Goal: Information Seeking & Learning: Understand process/instructions

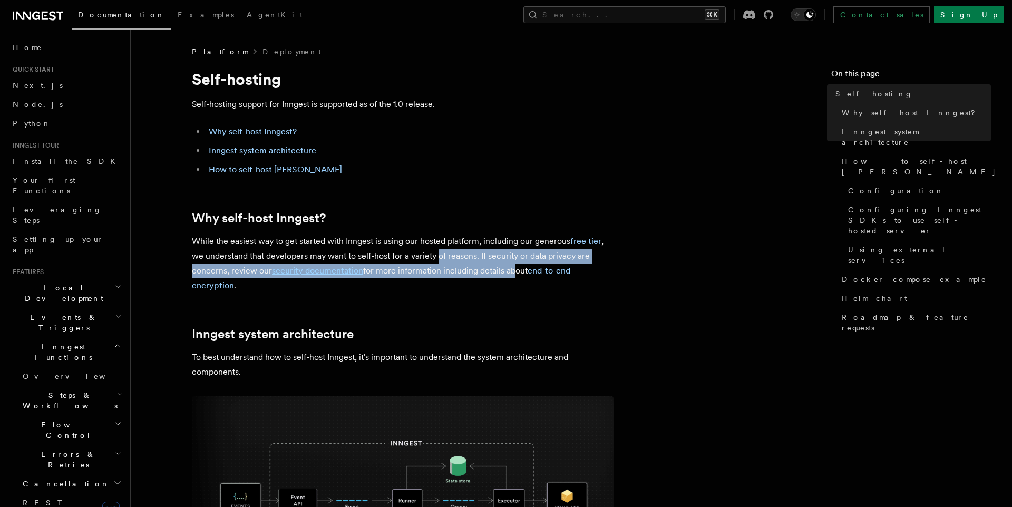
drag, startPoint x: 438, startPoint y: 261, endPoint x: 513, endPoint y: 267, distance: 75.6
click at [512, 267] on p "While the easiest way to get started with Inngest is using our hosted platform,…" at bounding box center [403, 263] width 422 height 59
click at [513, 267] on p "While the easiest way to get started with Inngest is using our hosted platform,…" at bounding box center [403, 263] width 422 height 59
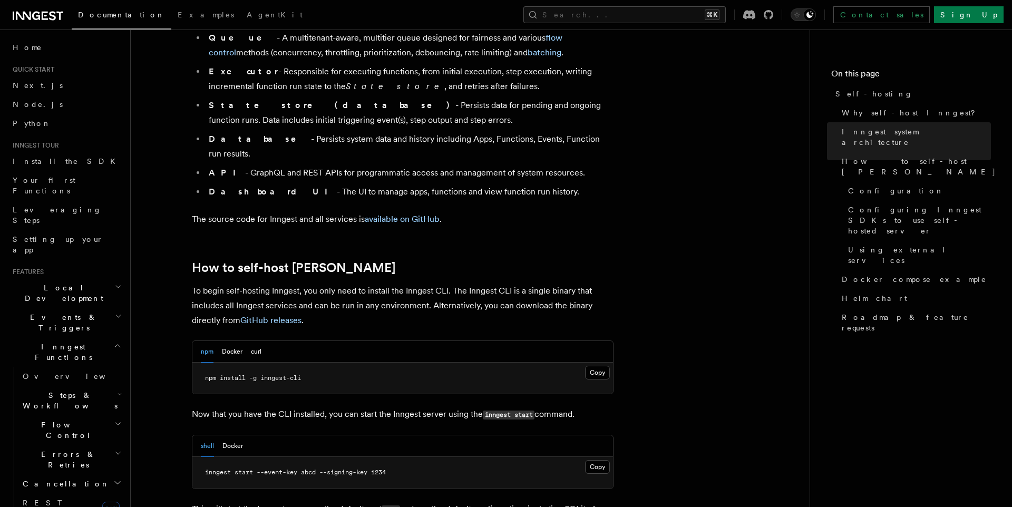
scroll to position [844, 0]
click at [346, 363] on pre "npm install -g inngest-cli" at bounding box center [402, 379] width 421 height 32
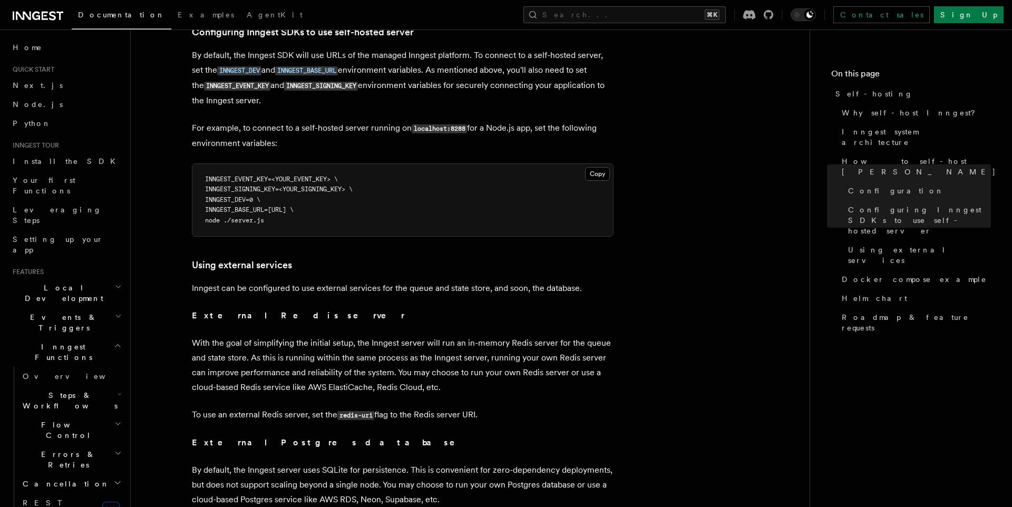
scroll to position [2312, 0]
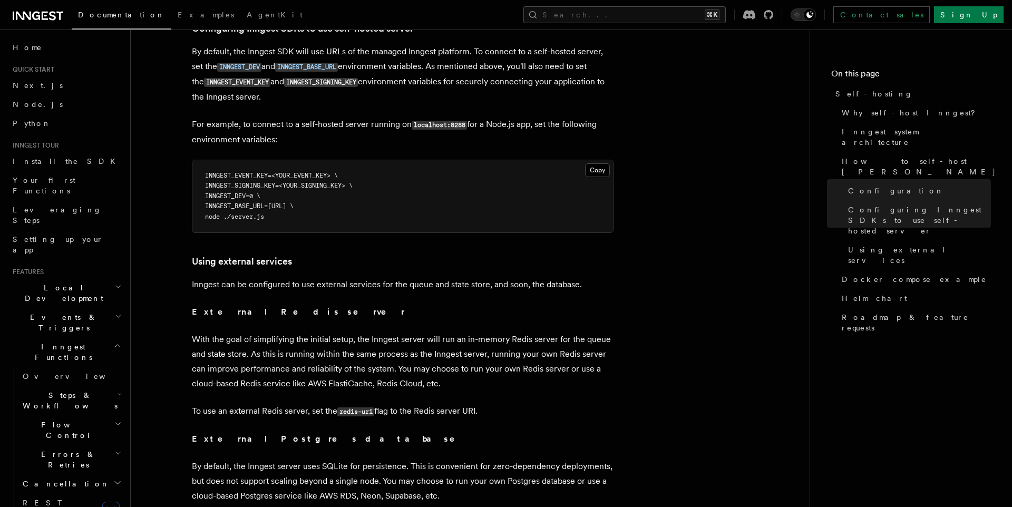
click at [242, 332] on p "With the goal of simplifying the initial setup, the Inngest server will run an …" at bounding box center [403, 361] width 422 height 59
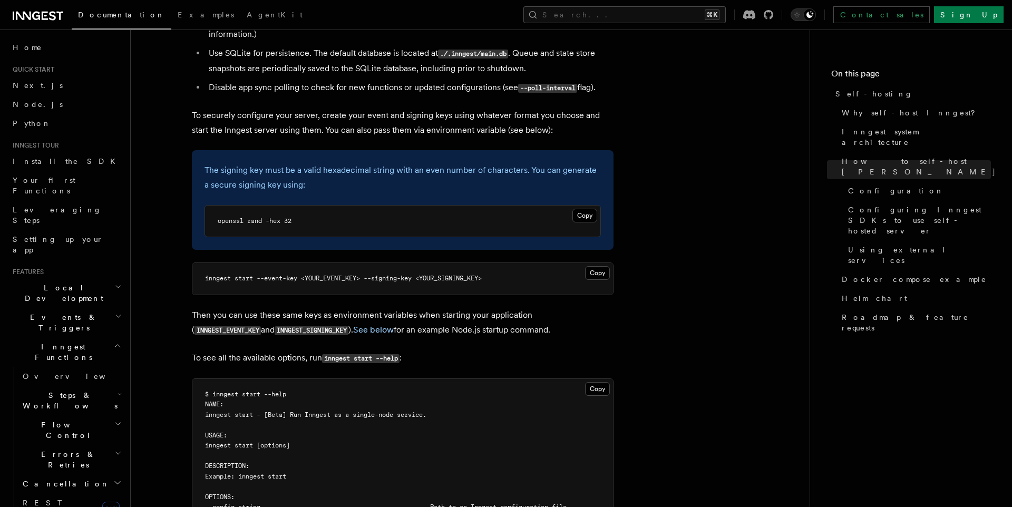
scroll to position [1495, 0]
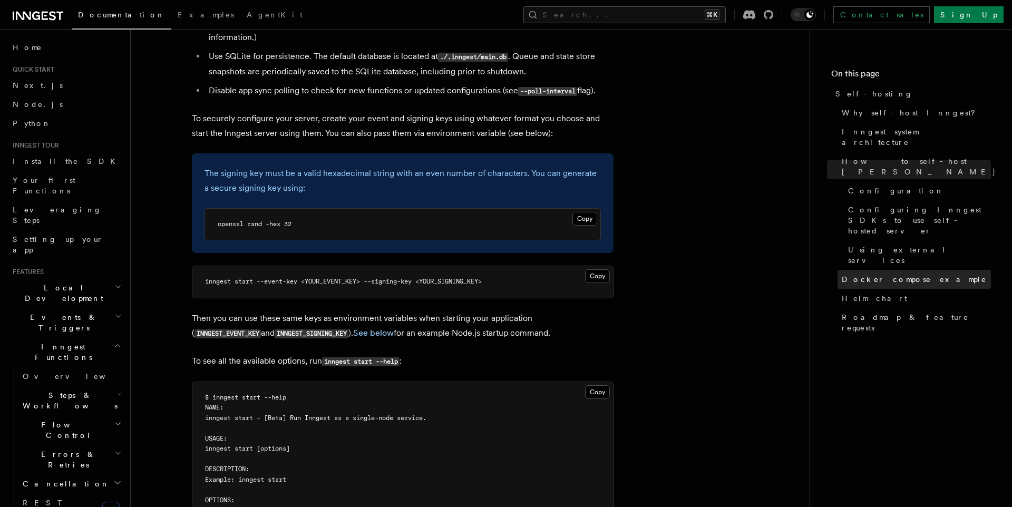
click at [897, 274] on span "Docker compose example" at bounding box center [914, 279] width 145 height 11
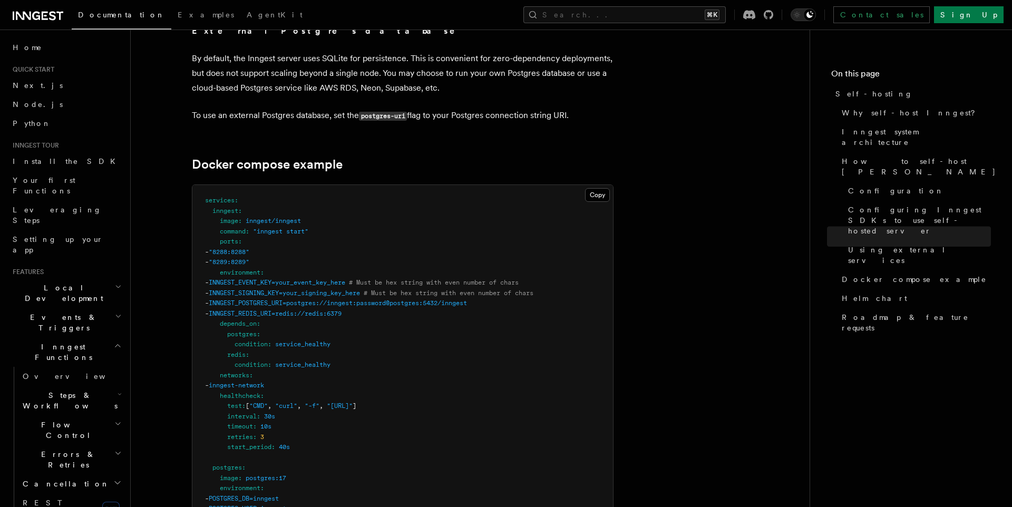
scroll to position [2711, 0]
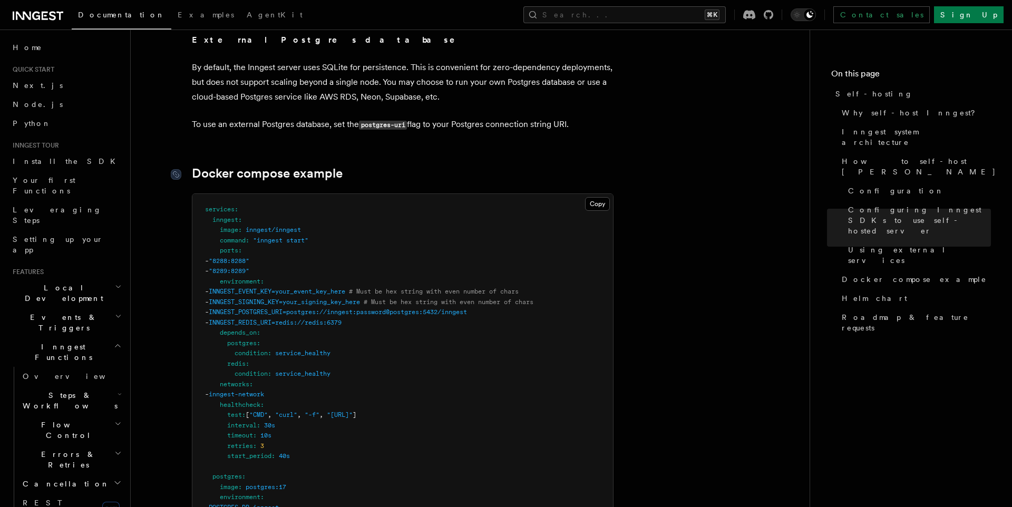
click at [181, 169] on div at bounding box center [181, 174] width 21 height 11
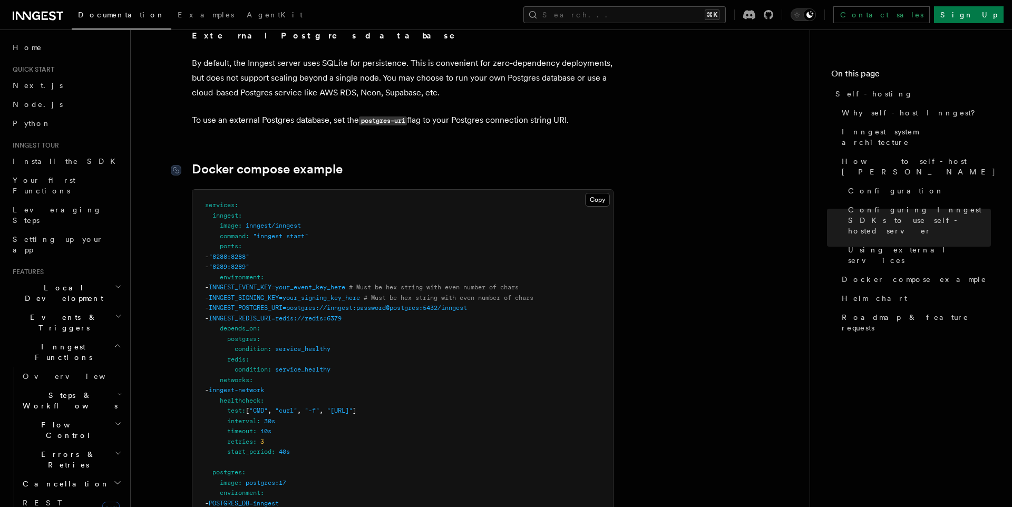
scroll to position [2717, 0]
click at [268, 282] on span "INNGEST_EVENT_KEY=your_event_key_here" at bounding box center [277, 285] width 137 height 7
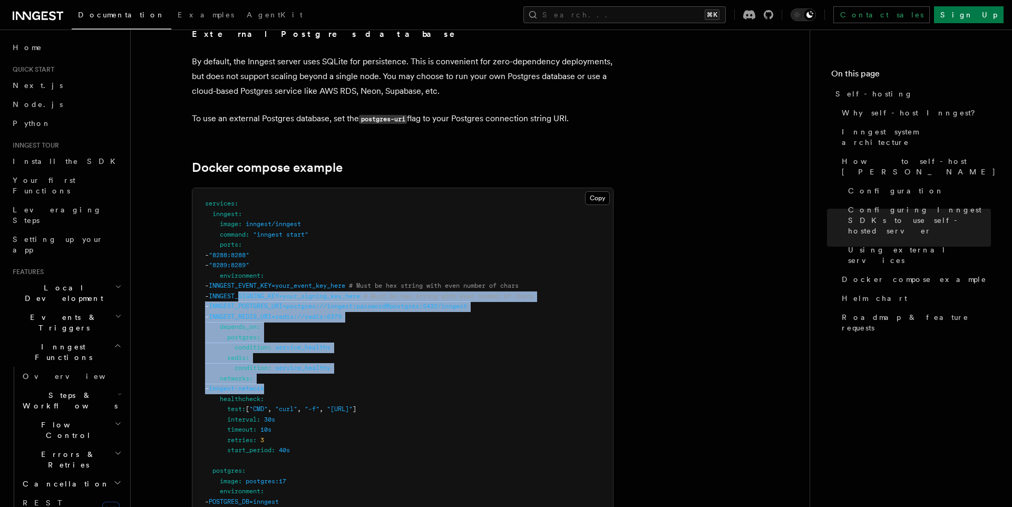
drag, startPoint x: 273, startPoint y: 286, endPoint x: 307, endPoint y: 363, distance: 84.5
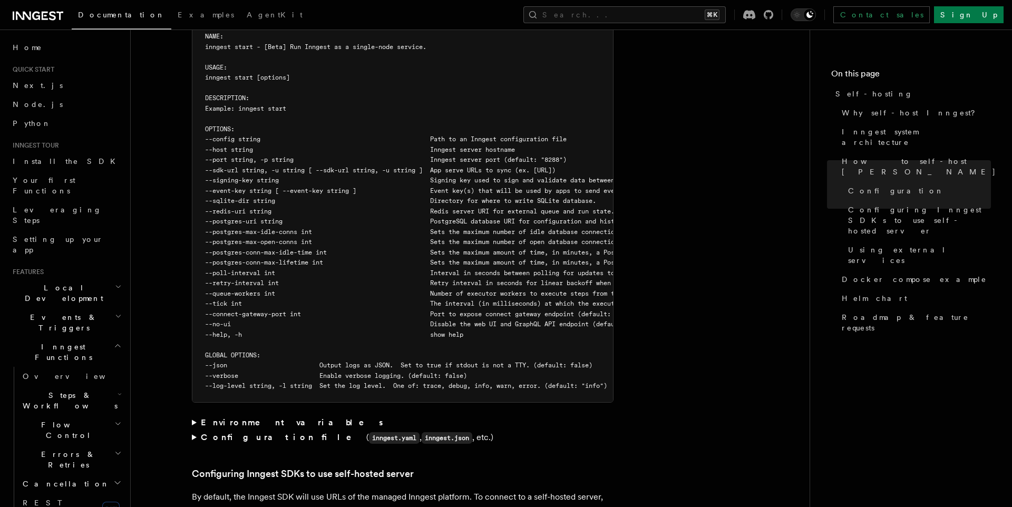
scroll to position [1860, 0]
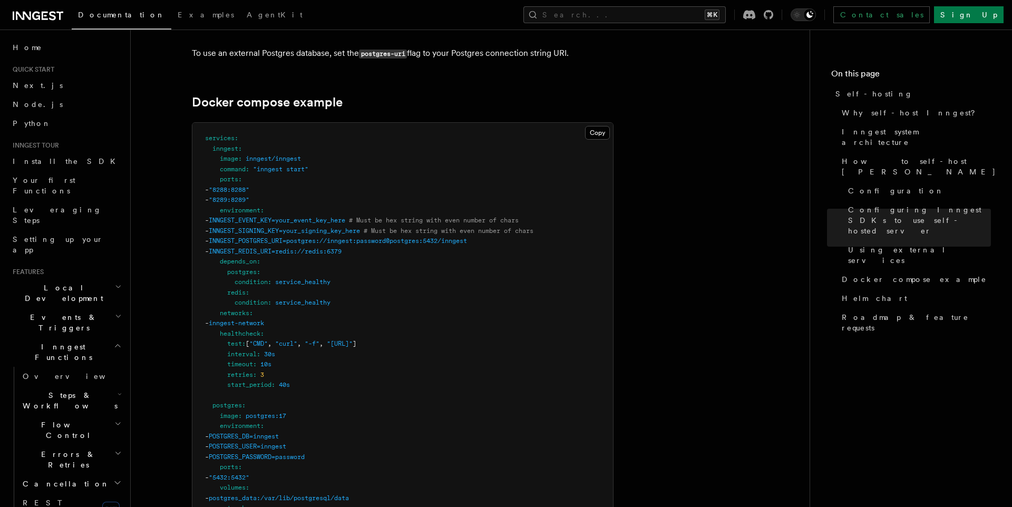
click at [267, 227] on span "INNGEST_SIGNING_KEY=your_signing_key_here" at bounding box center [284, 230] width 151 height 7
click at [273, 217] on span "INNGEST_EVENT_KEY=your_event_key_here" at bounding box center [277, 220] width 137 height 7
click at [367, 237] on span "INNGEST_POSTGRES_URI=postgres://inngest:password@postgres:5432/inngest" at bounding box center [338, 240] width 258 height 7
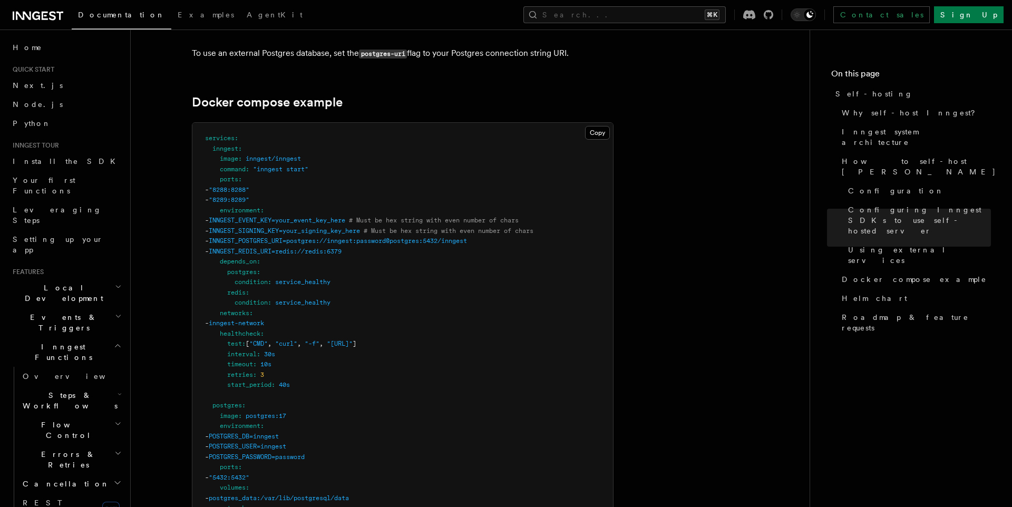
click at [375, 284] on pre "services : inngest : image : inngest/inngest command : "inngest start" ports : …" at bounding box center [402, 472] width 421 height 699
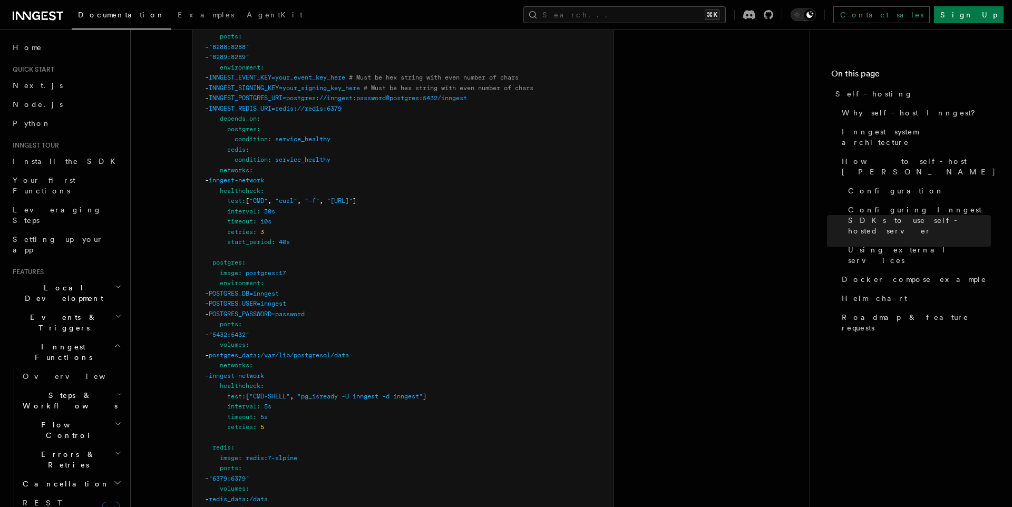
scroll to position [2928, 0]
click at [726, 14] on button "Search... ⌘K" at bounding box center [624, 14] width 202 height 17
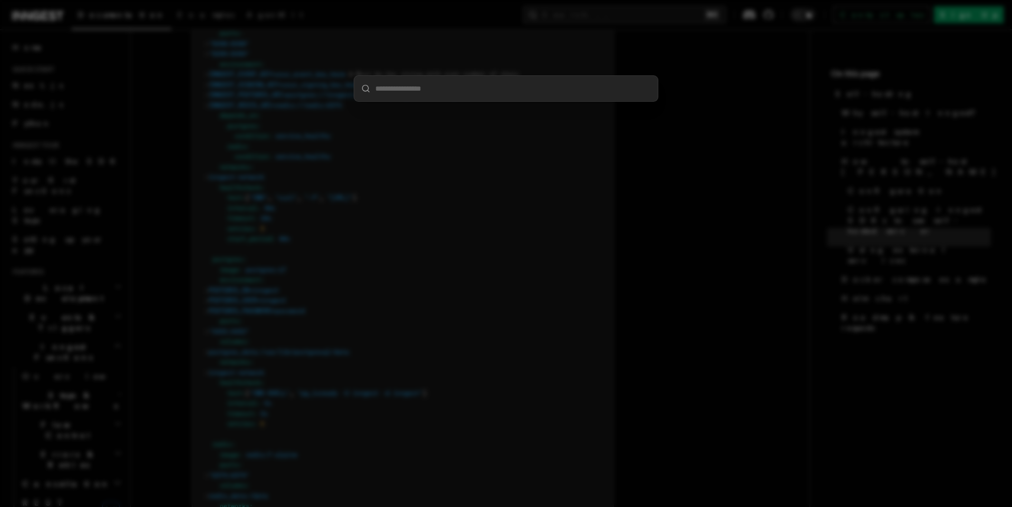
click at [786, 207] on div at bounding box center [506, 253] width 1012 height 507
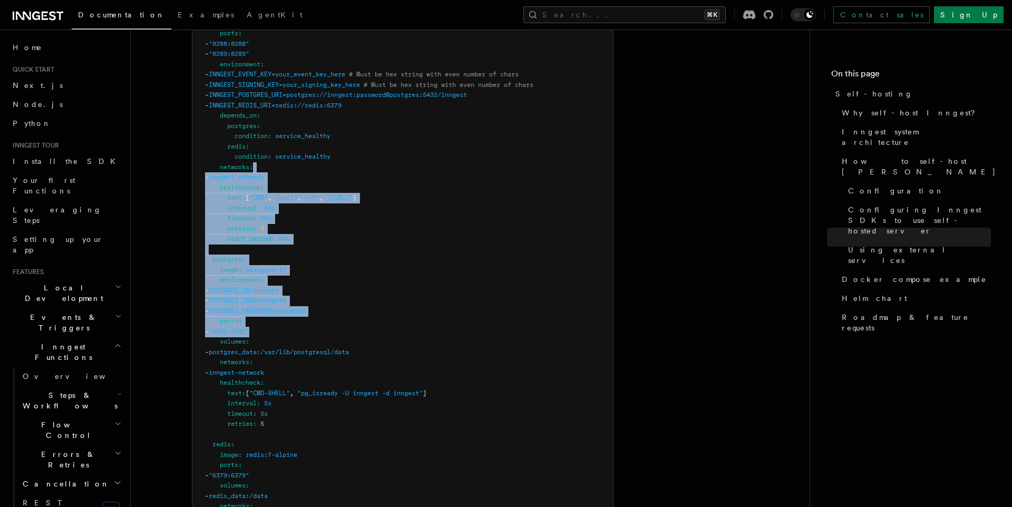
drag, startPoint x: 372, startPoint y: 139, endPoint x: 428, endPoint y: 299, distance: 169.9
click at [428, 299] on pre "services : inngest : image : inngest/inngest command : "inngest start" ports : …" at bounding box center [402, 326] width 421 height 699
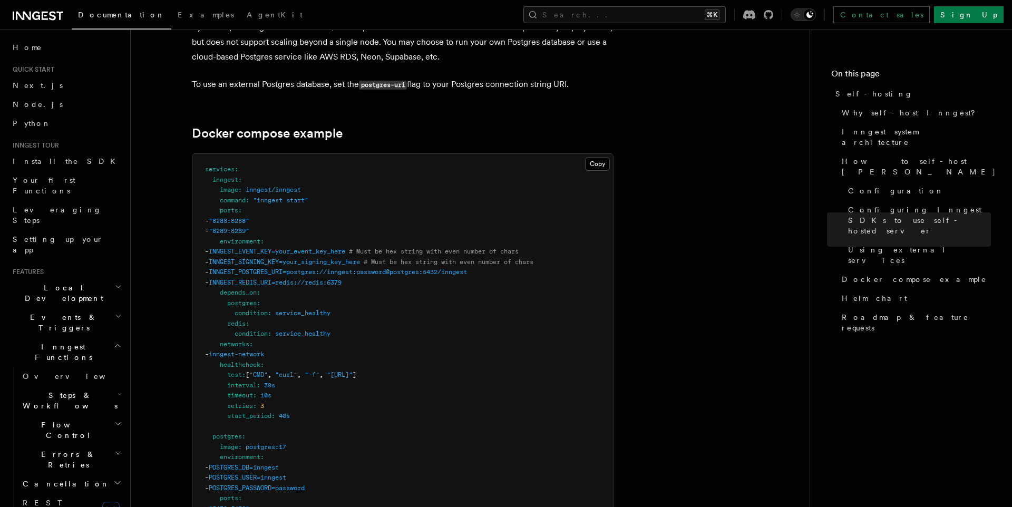
scroll to position [2752, 0]
click at [381, 80] on code "postgres-uri" at bounding box center [383, 84] width 48 height 9
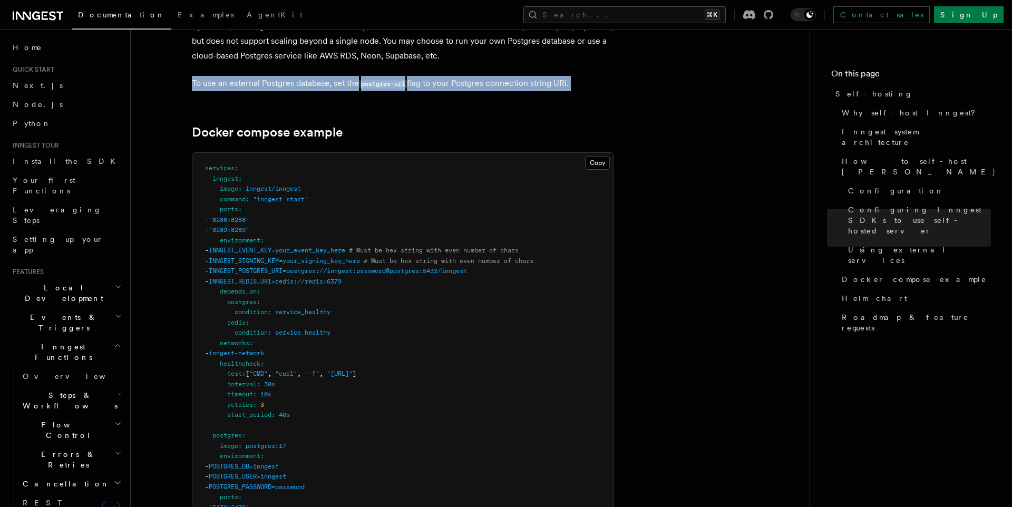
click at [381, 80] on code "postgres-uri" at bounding box center [383, 84] width 48 height 9
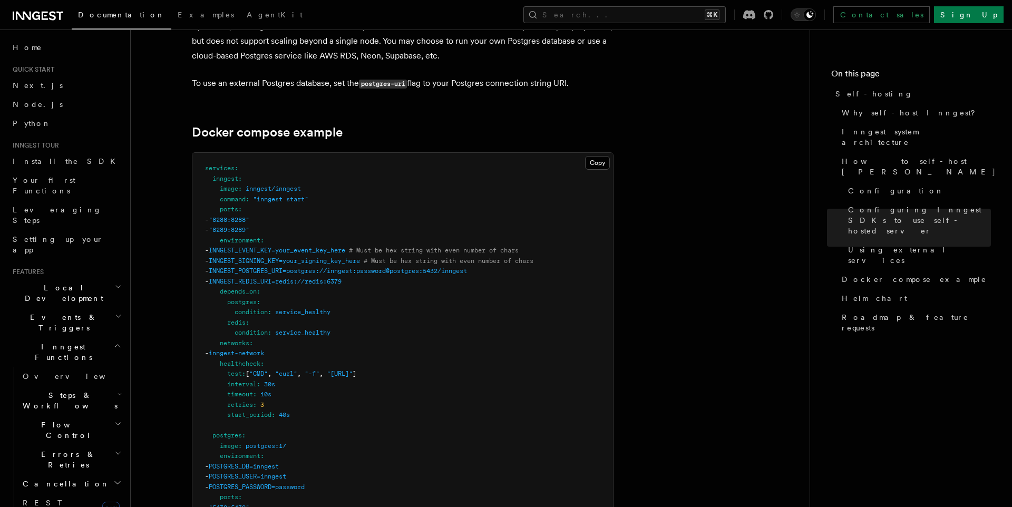
click at [484, 153] on pre "services : inngest : image : inngest/inngest command : "inngest start" ports : …" at bounding box center [402, 502] width 421 height 699
click at [597, 156] on button "Copy Copied" at bounding box center [597, 163] width 25 height 14
click at [596, 156] on button "Copy Copied" at bounding box center [597, 163] width 25 height 14
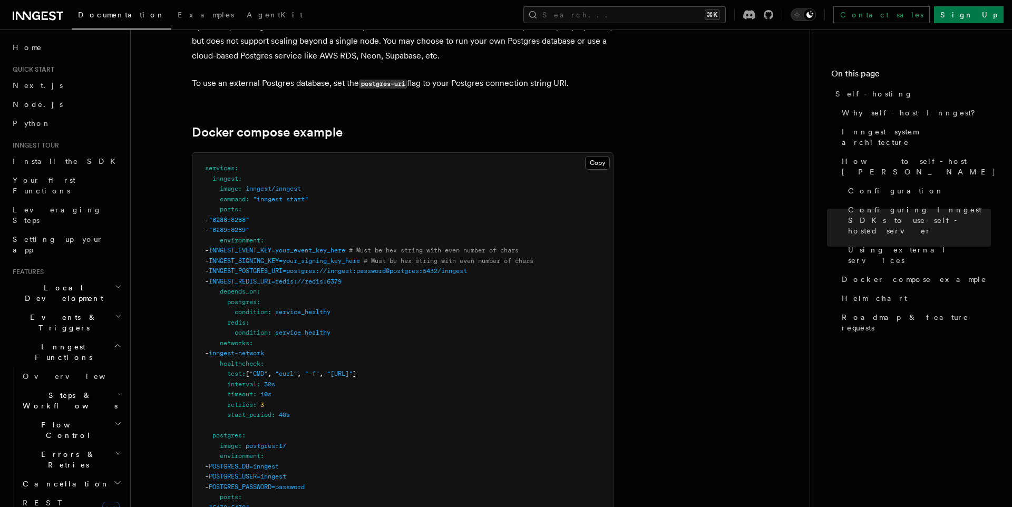
click at [419, 276] on pre "services : inngest : image : inngest/inngest command : "inngest start" ports : …" at bounding box center [402, 502] width 421 height 699
click at [283, 188] on pre "services : inngest : image : inngest/inngest command : "inngest start" ports : …" at bounding box center [402, 502] width 421 height 699
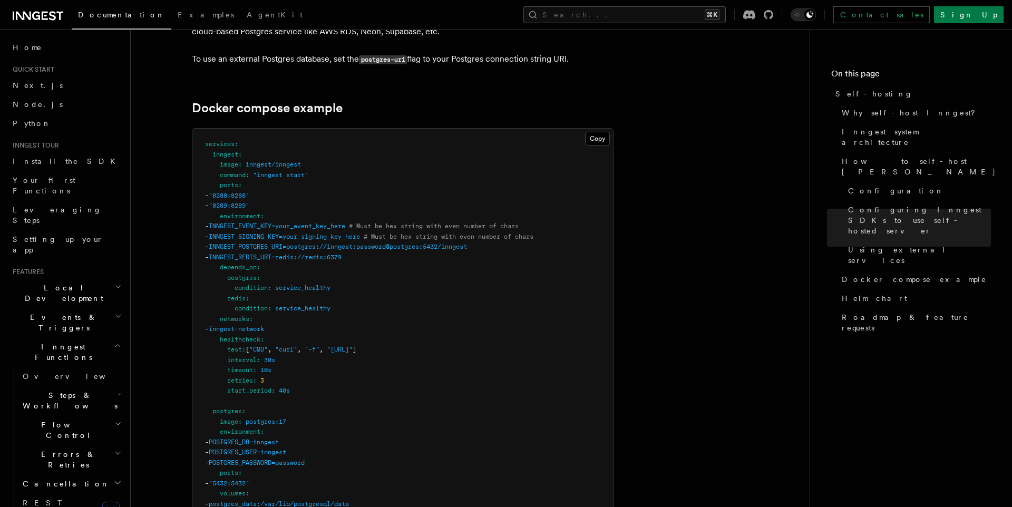
scroll to position [2782, 0]
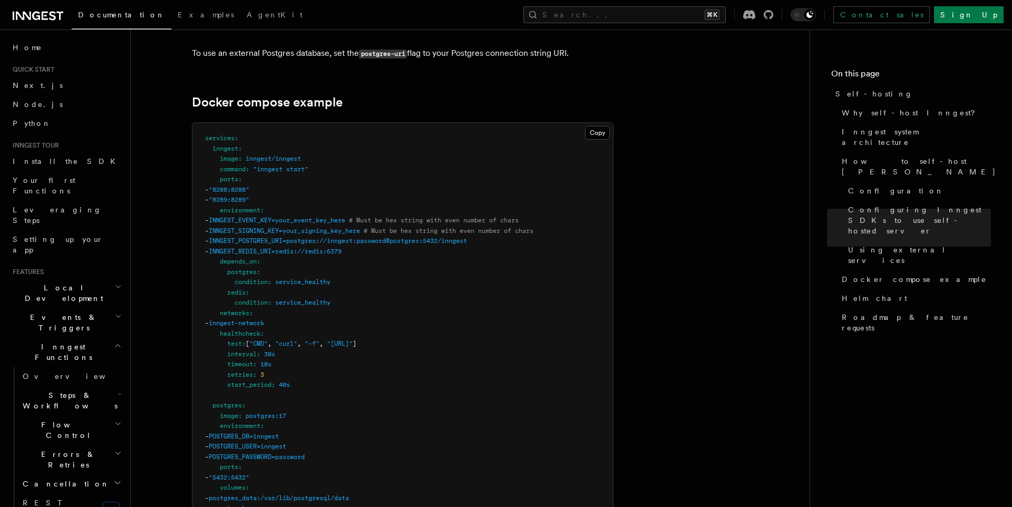
drag, startPoint x: 267, startPoint y: 149, endPoint x: 256, endPoint y: 147, distance: 11.2
click at [267, 149] on pre "services : inngest : image : inngest/inngest command : "inngest start" ports : …" at bounding box center [402, 472] width 421 height 699
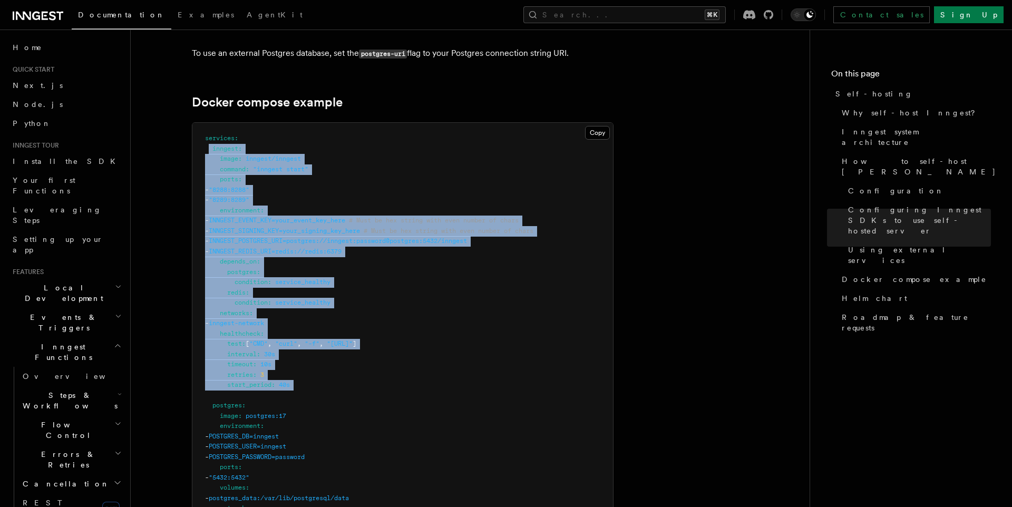
drag, startPoint x: 210, startPoint y: 120, endPoint x: 361, endPoint y: 362, distance: 285.3
click at [361, 362] on pre "services : inngest : image : inngest/inngest command : "inngest start" ports : …" at bounding box center [402, 472] width 421 height 699
copy code "inngest : image : inngest/inngest command : "inngest start" ports : - "8288:828…"
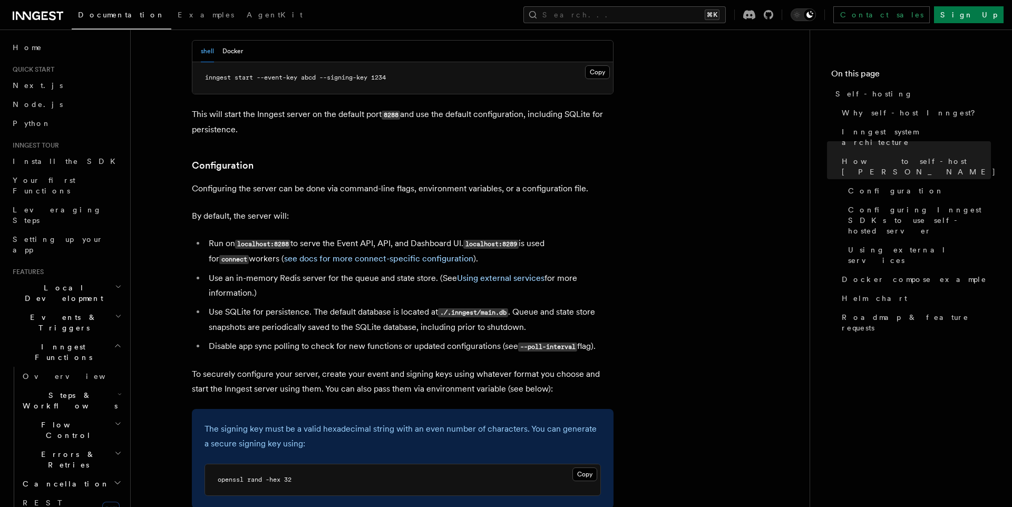
scroll to position [1242, 0]
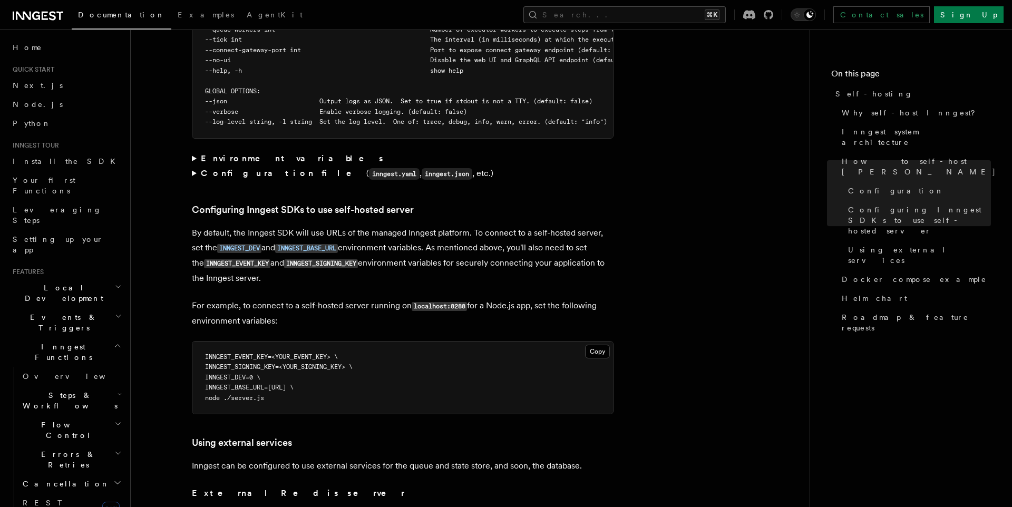
scroll to position [2136, 0]
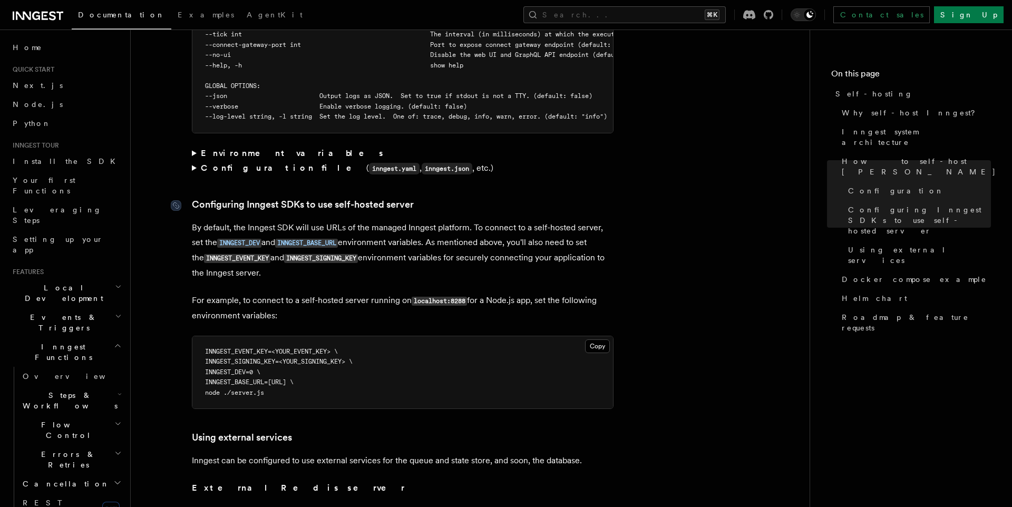
click at [233, 197] on link "Configuring Inngest SDKs to use self-hosted server" at bounding box center [303, 204] width 222 height 15
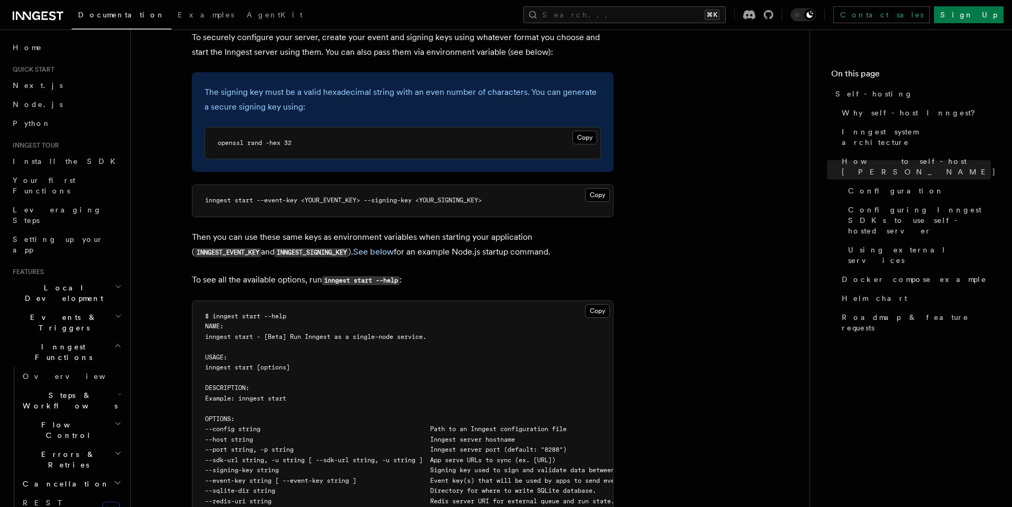
scroll to position [1552, 0]
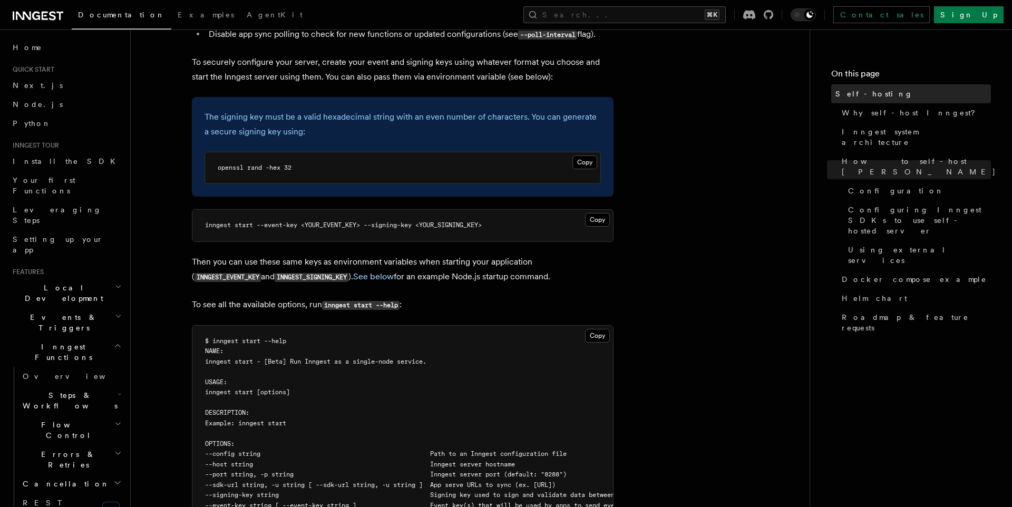
click at [850, 90] on span "Self-hosting" at bounding box center [873, 94] width 77 height 11
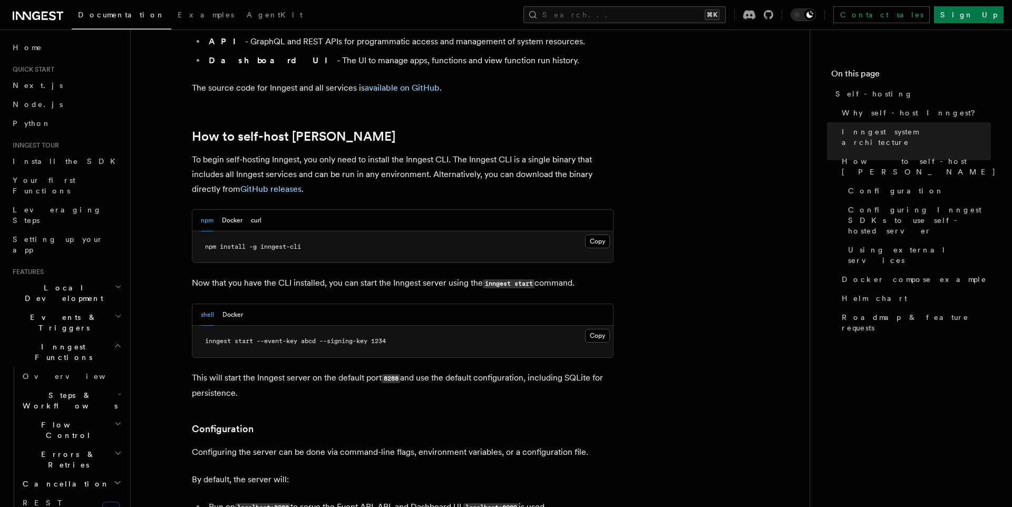
scroll to position [1166, 0]
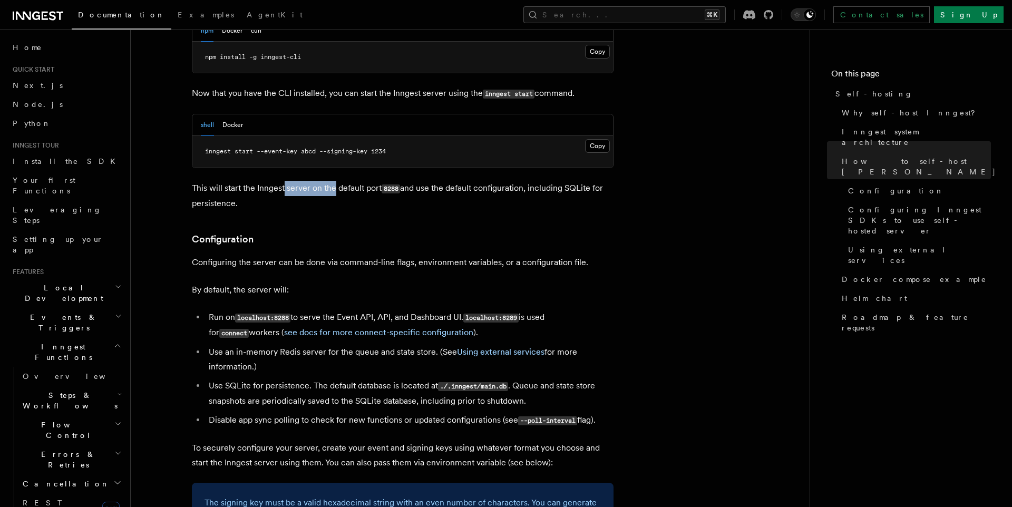
drag, startPoint x: 284, startPoint y: 161, endPoint x: 380, endPoint y: 162, distance: 96.5
click at [345, 181] on p "This will start the Inngest server on the default port 8288 and use the default…" at bounding box center [403, 196] width 422 height 30
click at [398, 184] on code "8288" at bounding box center [391, 188] width 18 height 9
drag, startPoint x: 385, startPoint y: 287, endPoint x: 523, endPoint y: 291, distance: 138.7
click at [523, 310] on li "Run on localhost:8288 to serve the Event API, API, and Dashboard UI. localhost:…" at bounding box center [410, 325] width 408 height 31
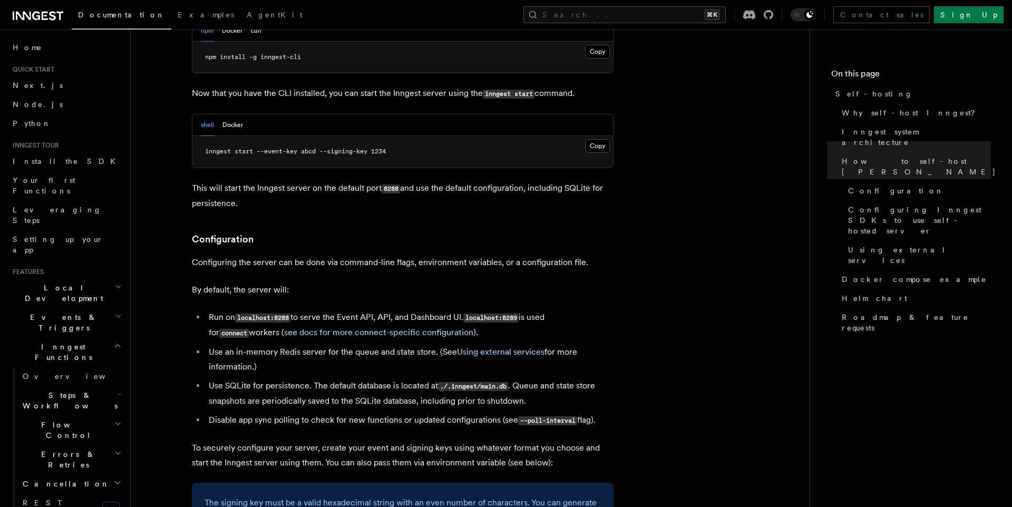
click at [519, 314] on code "localhost:8289" at bounding box center [490, 318] width 55 height 9
click at [458, 310] on li "Run on localhost:8288 to serve the Event API, API, and Dashboard UI. localhost:…" at bounding box center [410, 325] width 408 height 31
click at [367, 310] on li "Run on localhost:8288 to serve the Event API, API, and Dashboard UI. localhost:…" at bounding box center [410, 325] width 408 height 31
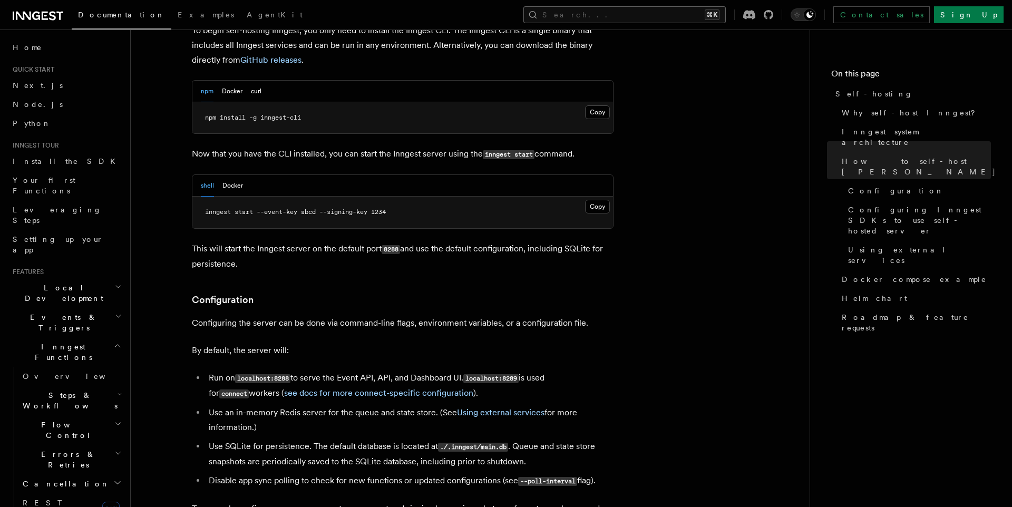
scroll to position [1108, 0]
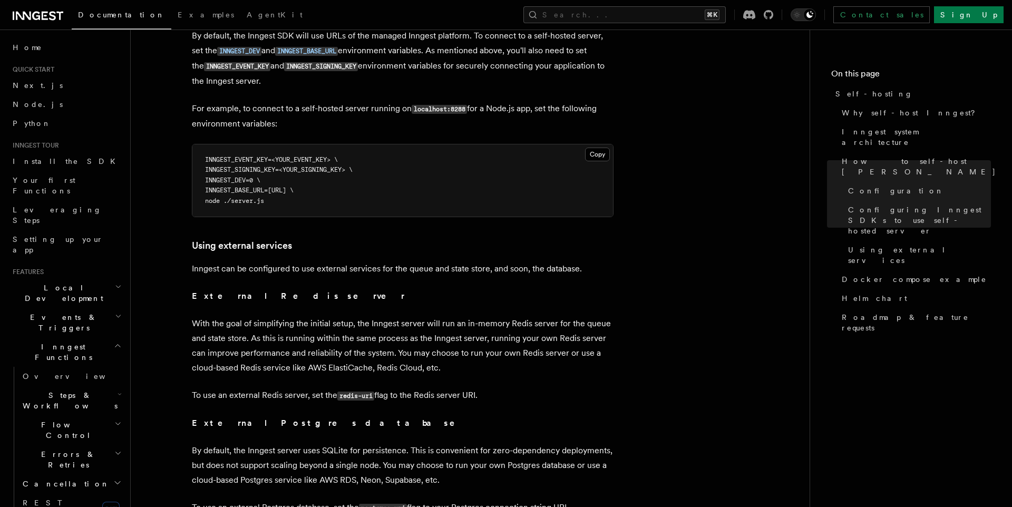
scroll to position [2804, 0]
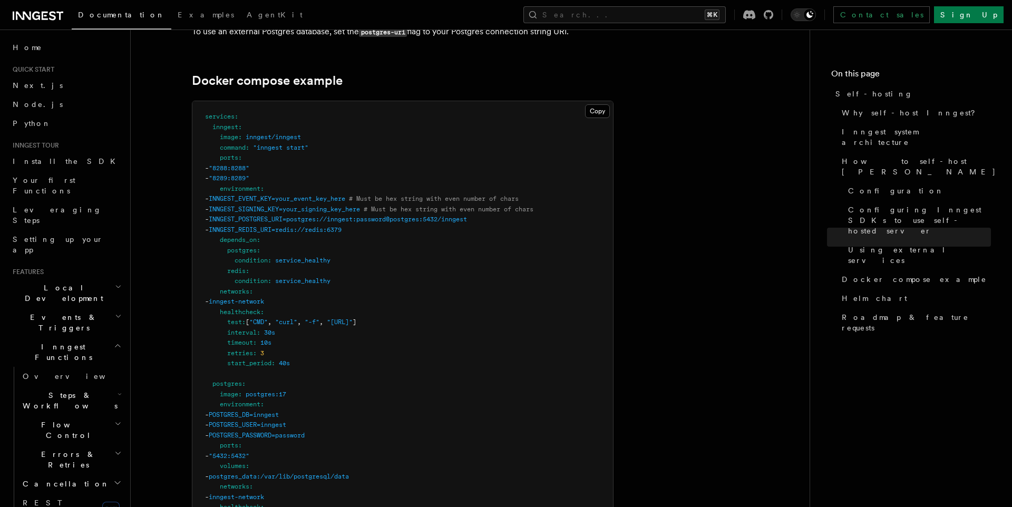
click at [260, 216] on span "INNGEST_POSTGRES_URI=postgres://inngest:password@postgres:5432/inngest" at bounding box center [338, 219] width 258 height 7
click at [225, 380] on span "postgres" at bounding box center [227, 383] width 30 height 7
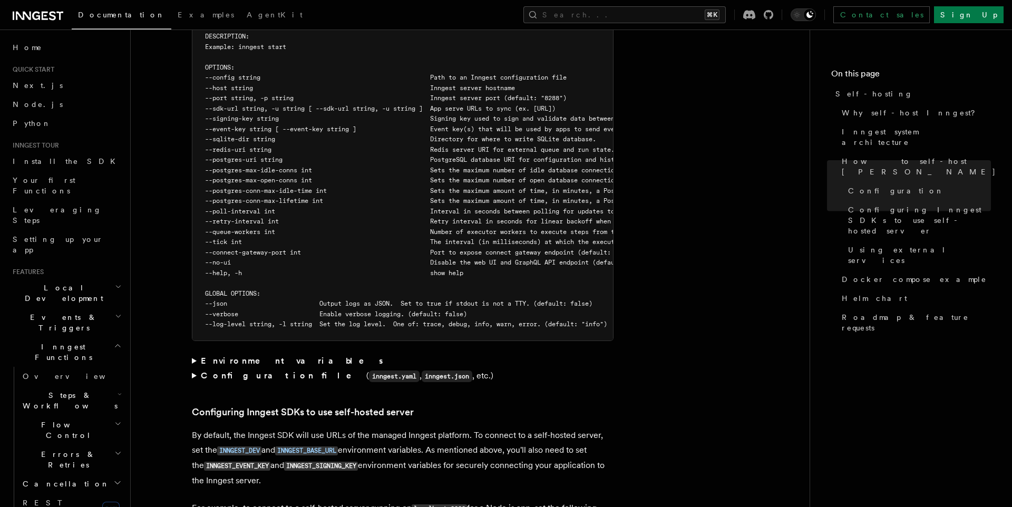
scroll to position [1878, 0]
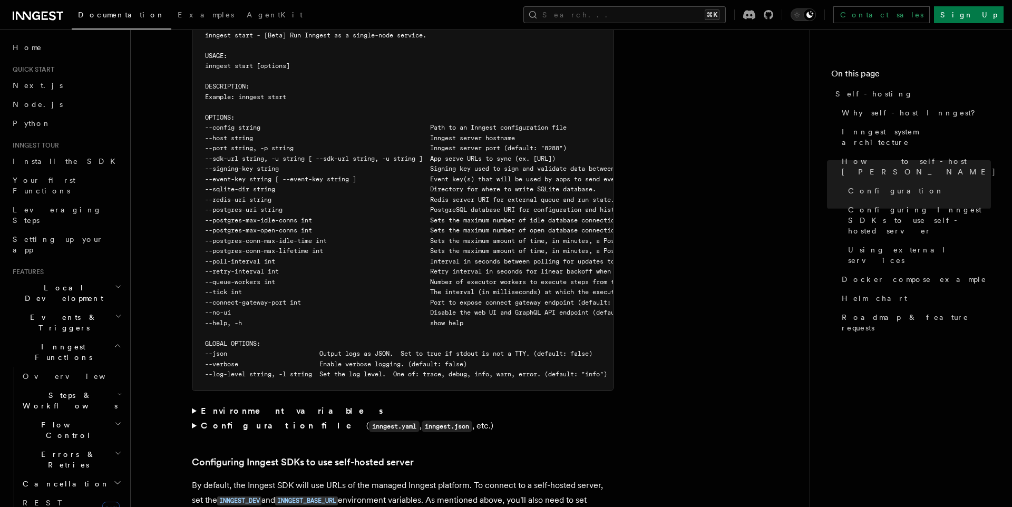
click at [221, 406] on strong "Environment variables" at bounding box center [293, 411] width 184 height 10
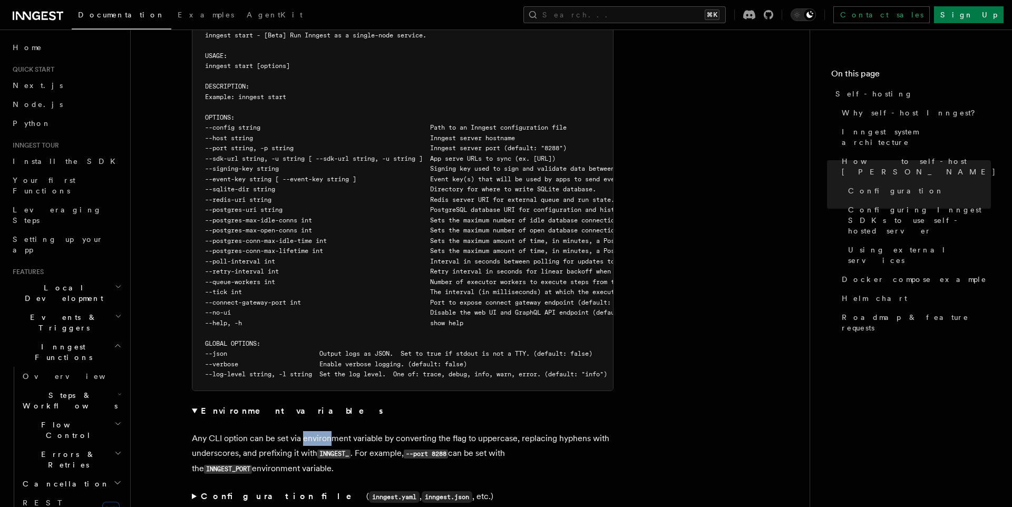
drag, startPoint x: 316, startPoint y: 413, endPoint x: 330, endPoint y: 414, distance: 14.3
click at [329, 431] on p "Any CLI option can be set via environment variable by converting the flag to up…" at bounding box center [403, 453] width 422 height 45
click at [330, 431] on p "Any CLI option can be set via environment variable by converting the flag to up…" at bounding box center [403, 453] width 422 height 45
click at [330, 450] on code "INNGEST_" at bounding box center [333, 454] width 33 height 9
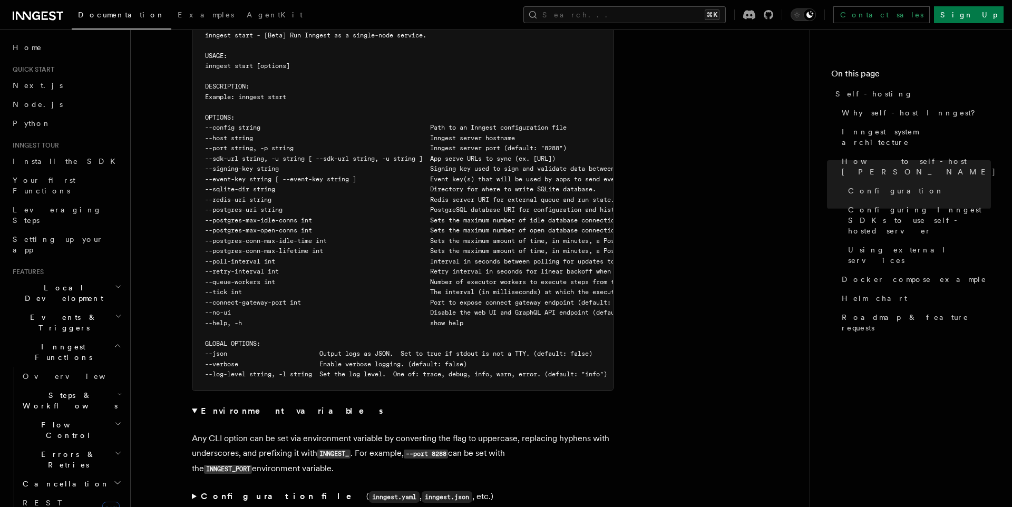
click at [443, 431] on p "Any CLI option can be set via environment variable by converting the flag to up…" at bounding box center [403, 453] width 422 height 45
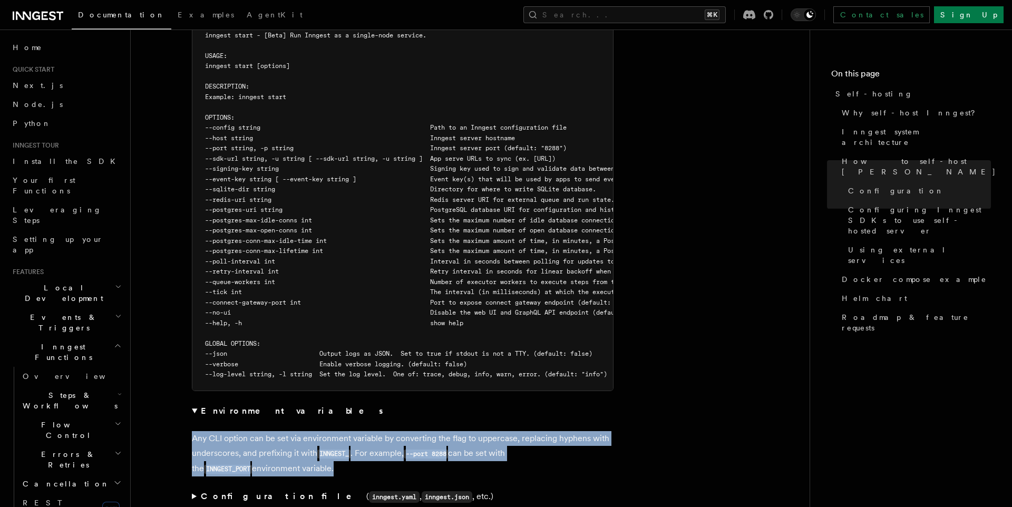
click at [443, 431] on p "Any CLI option can be set via environment variable by converting the flag to up…" at bounding box center [403, 453] width 422 height 45
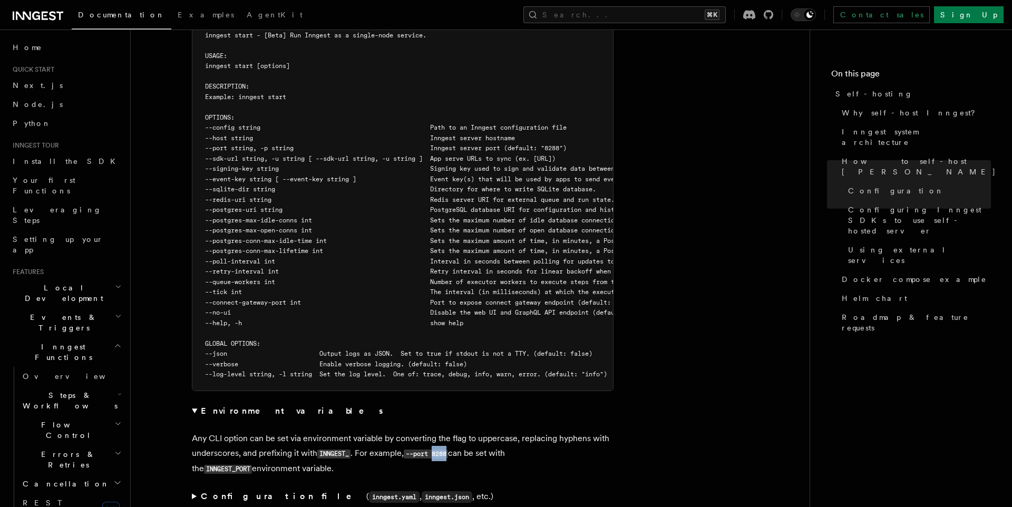
click at [443, 431] on p "Any CLI option can be set via environment variable by converting the flag to up…" at bounding box center [403, 453] width 422 height 45
click at [453, 431] on p "Any CLI option can be set via environment variable by converting the flag to up…" at bounding box center [403, 453] width 422 height 45
click at [693, 199] on article "Platform Deployment Self-hosting Self-hosting support for Inngest is supported …" at bounding box center [470, 456] width 645 height 4576
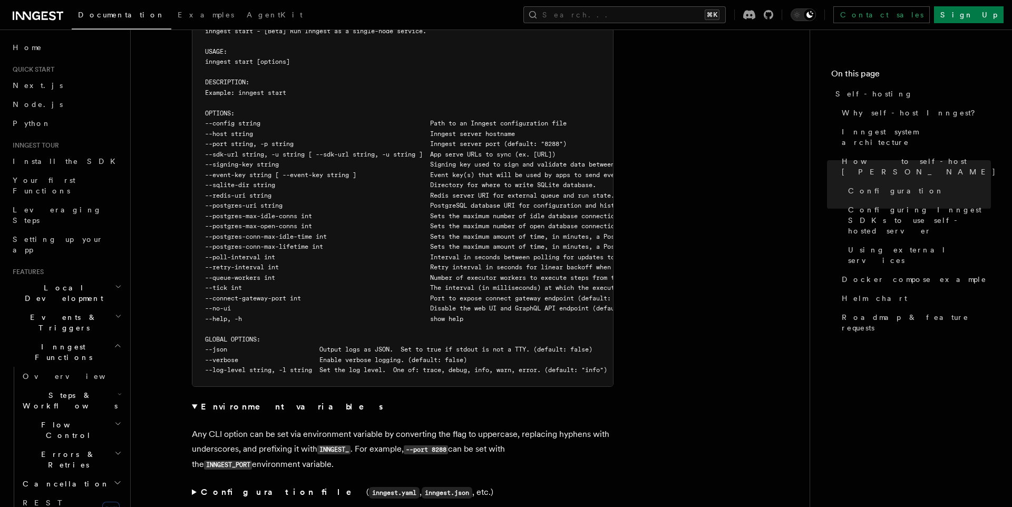
drag, startPoint x: 255, startPoint y: 218, endPoint x: 258, endPoint y: 235, distance: 17.2
click at [255, 243] on span "--postgres-conn-max-lifetime int Sets the maximum amount of time, in minutes, a…" at bounding box center [496, 246] width 583 height 7
drag, startPoint x: 258, startPoint y: 235, endPoint x: 246, endPoint y: 244, distance: 15.4
click at [258, 264] on span "--retry-interval int Retry interval in seconds for linear backoff when retrying…" at bounding box center [505, 267] width 601 height 7
click at [246, 274] on span "--queue-workers int Number of executor workers to execute steps from the queue …" at bounding box center [452, 277] width 494 height 7
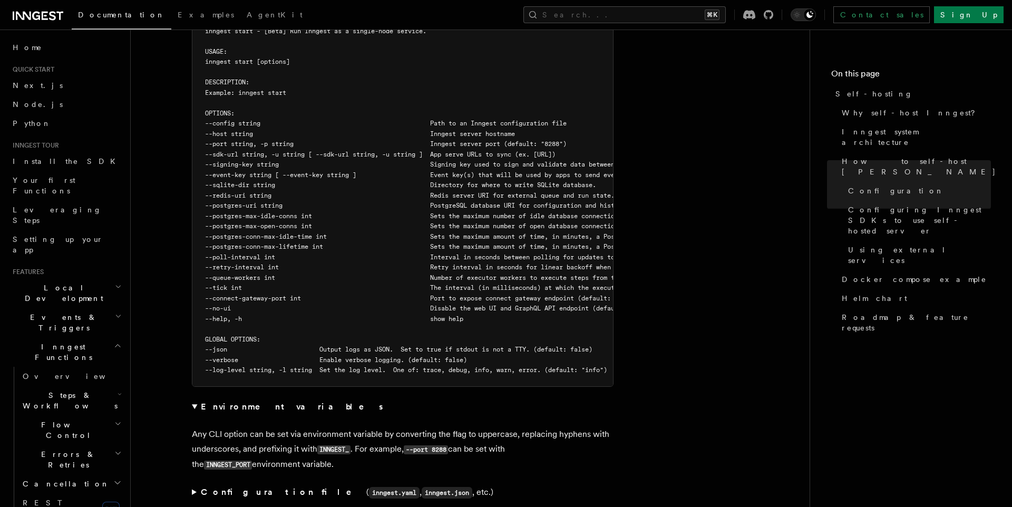
click at [230, 171] on span "--event-key string [ --event-key string ] Event key(s) that will be used by app…" at bounding box center [443, 174] width 476 height 7
click at [232, 202] on span "--postgres-uri string PostgreSQL database URI for configuration and history per…" at bounding box center [493, 205] width 576 height 7
click at [239, 171] on pre "$ inngest start --help NAME: inngest start - [Beta] Run Inngest as a single-nod…" at bounding box center [402, 190] width 421 height 391
click at [242, 181] on span "--sqlite-dir string Directory for where to write SQLite database." at bounding box center [400, 184] width 391 height 7
click at [261, 181] on span "--sqlite-dir string Directory for where to write SQLite database." at bounding box center [400, 184] width 391 height 7
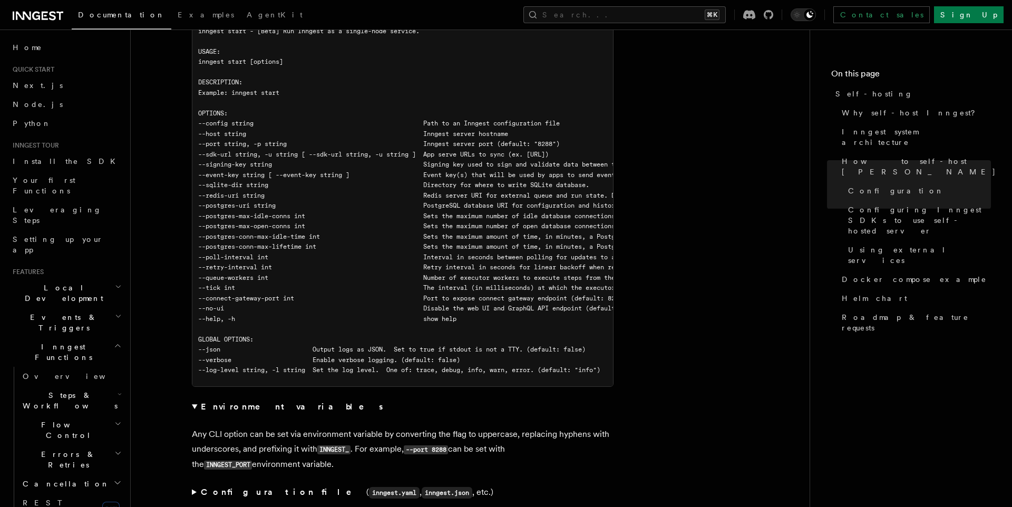
scroll to position [0, 0]
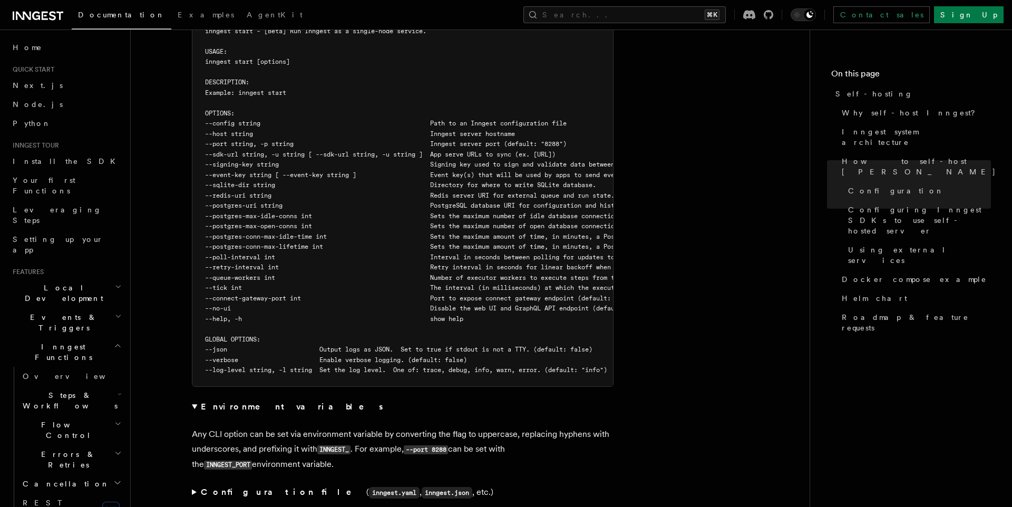
click at [334, 445] on code "INNGEST_" at bounding box center [333, 449] width 33 height 9
copy code "INNGEST_"
click at [293, 212] on span "--postgres-max-idle-conns int Sets the maximum number of idle database connecti…" at bounding box center [504, 215] width 598 height 7
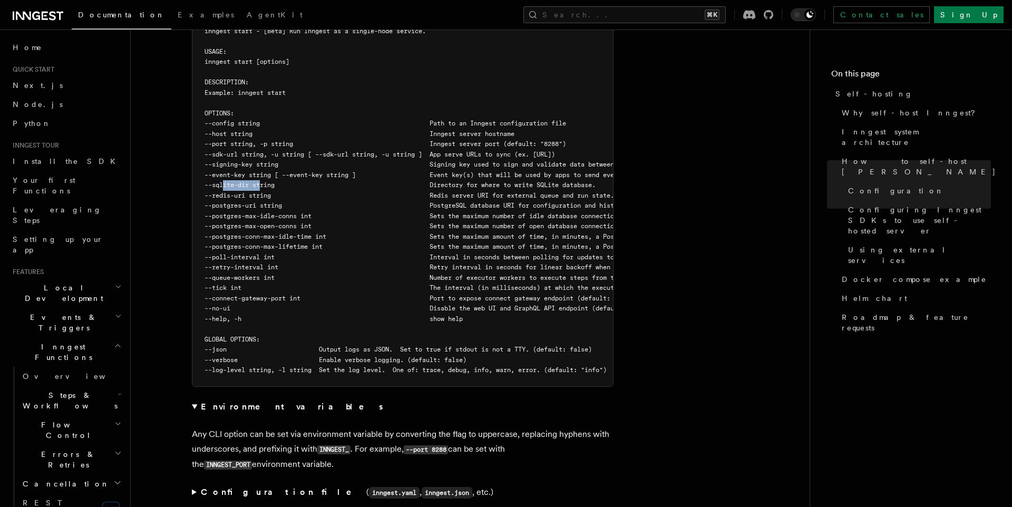
drag, startPoint x: 223, startPoint y: 157, endPoint x: 262, endPoint y: 160, distance: 38.7
click at [262, 181] on span "--sqlite-dir string Directory for where to write SQLite database." at bounding box center [400, 184] width 391 height 7
copy span "sqlite-dir"
click at [381, 264] on span "--retry-interval int Retry interval in seconds for linear backoff when retrying…" at bounding box center [505, 267] width 601 height 7
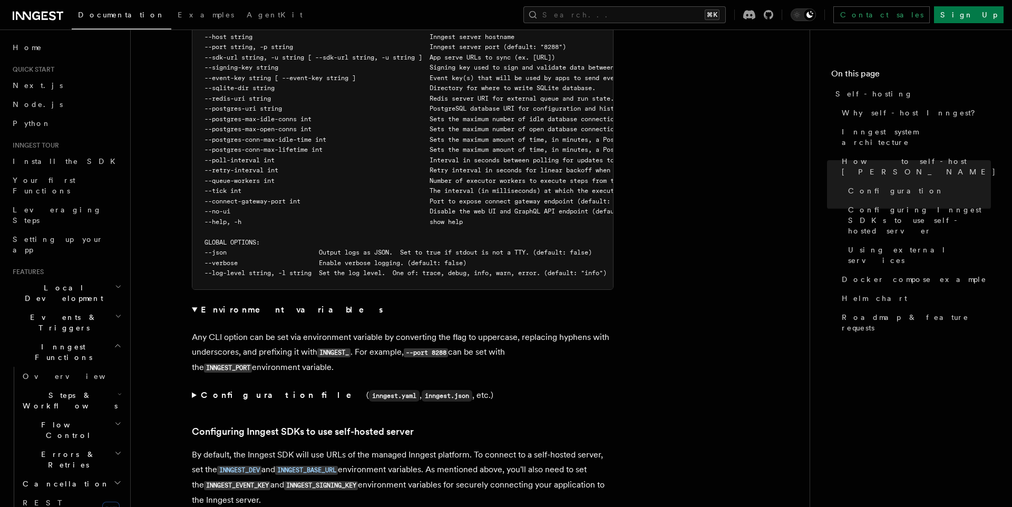
scroll to position [2020, 0]
